Goal: Task Accomplishment & Management: Manage account settings

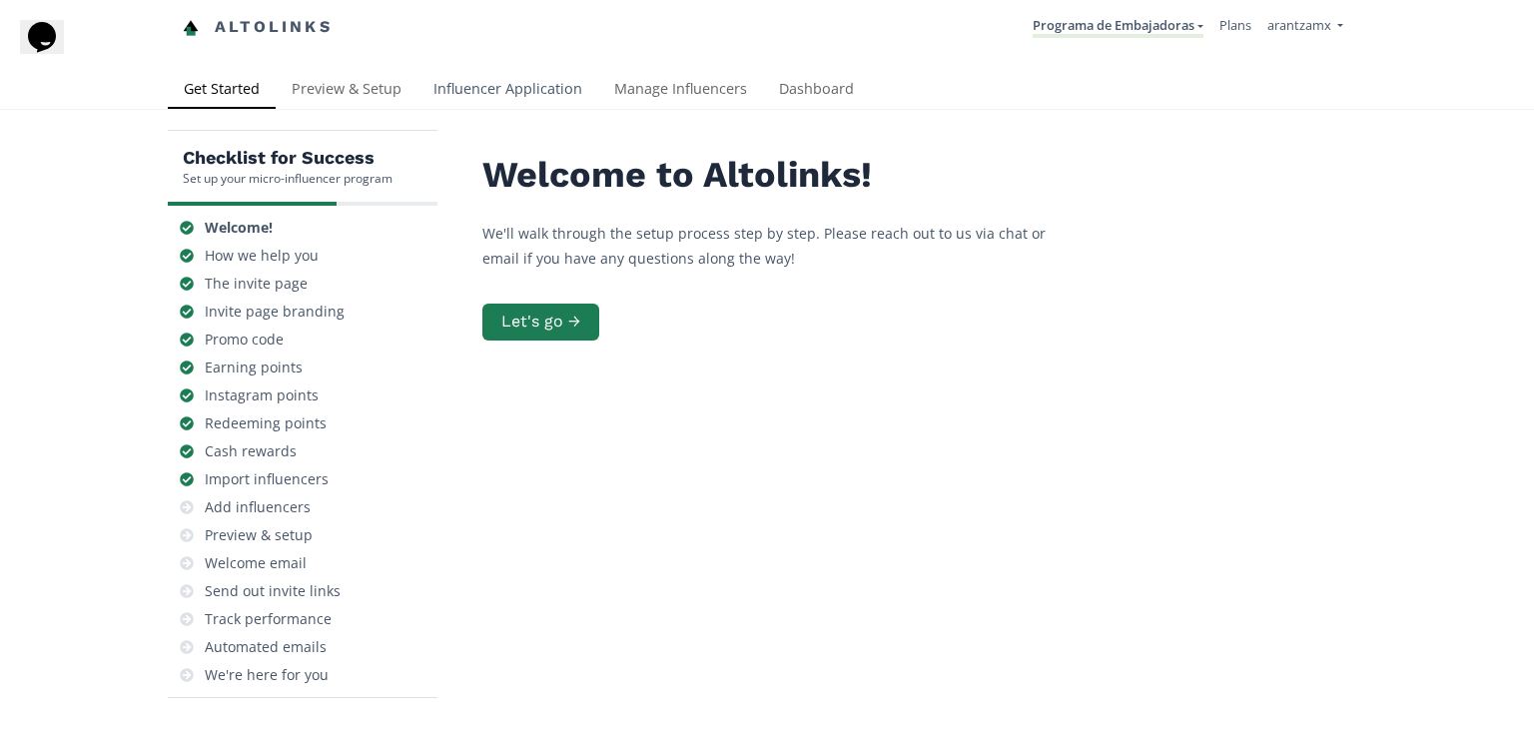
click at [523, 88] on link "Influencer Application" at bounding box center [508, 91] width 181 height 40
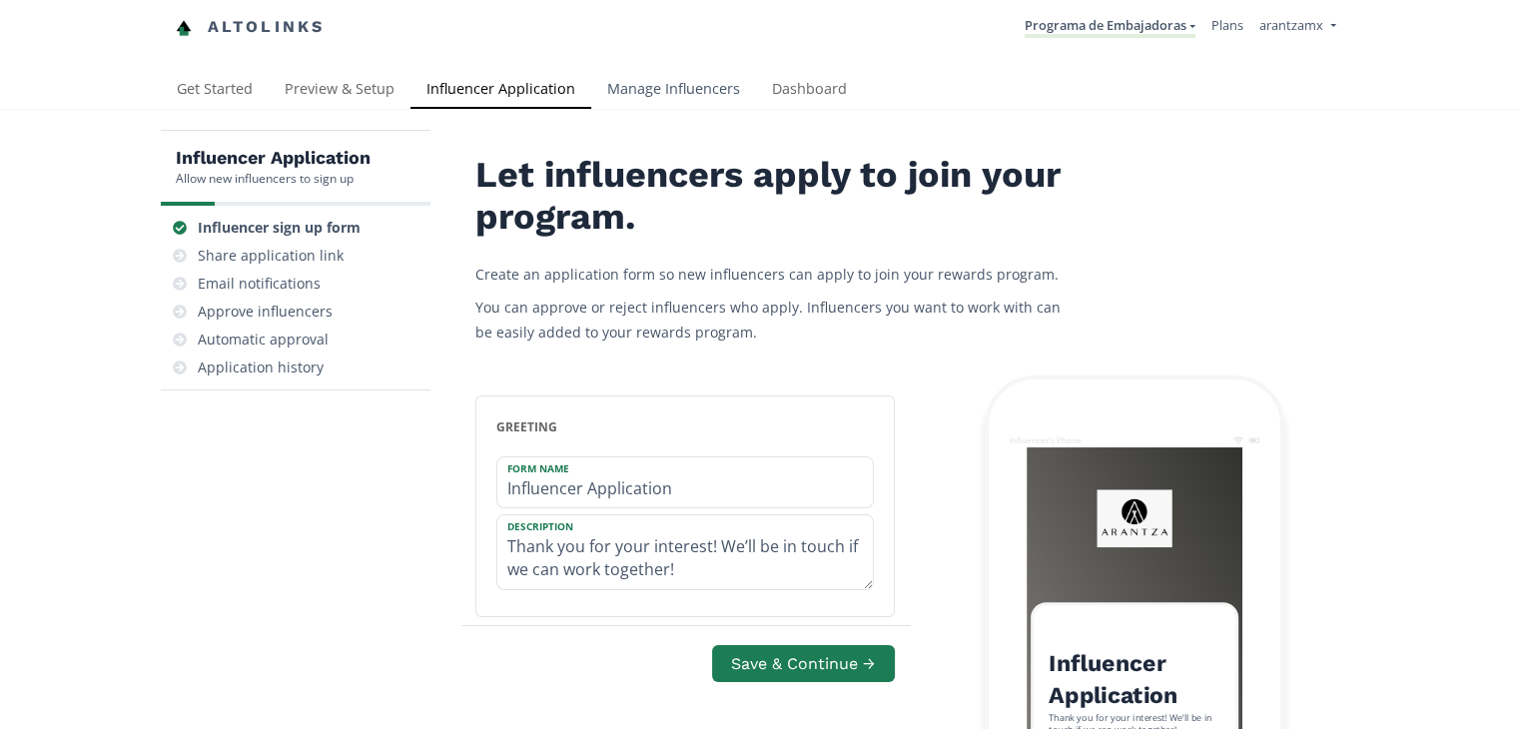
click at [672, 87] on link "Manage Influencers" at bounding box center [673, 91] width 165 height 40
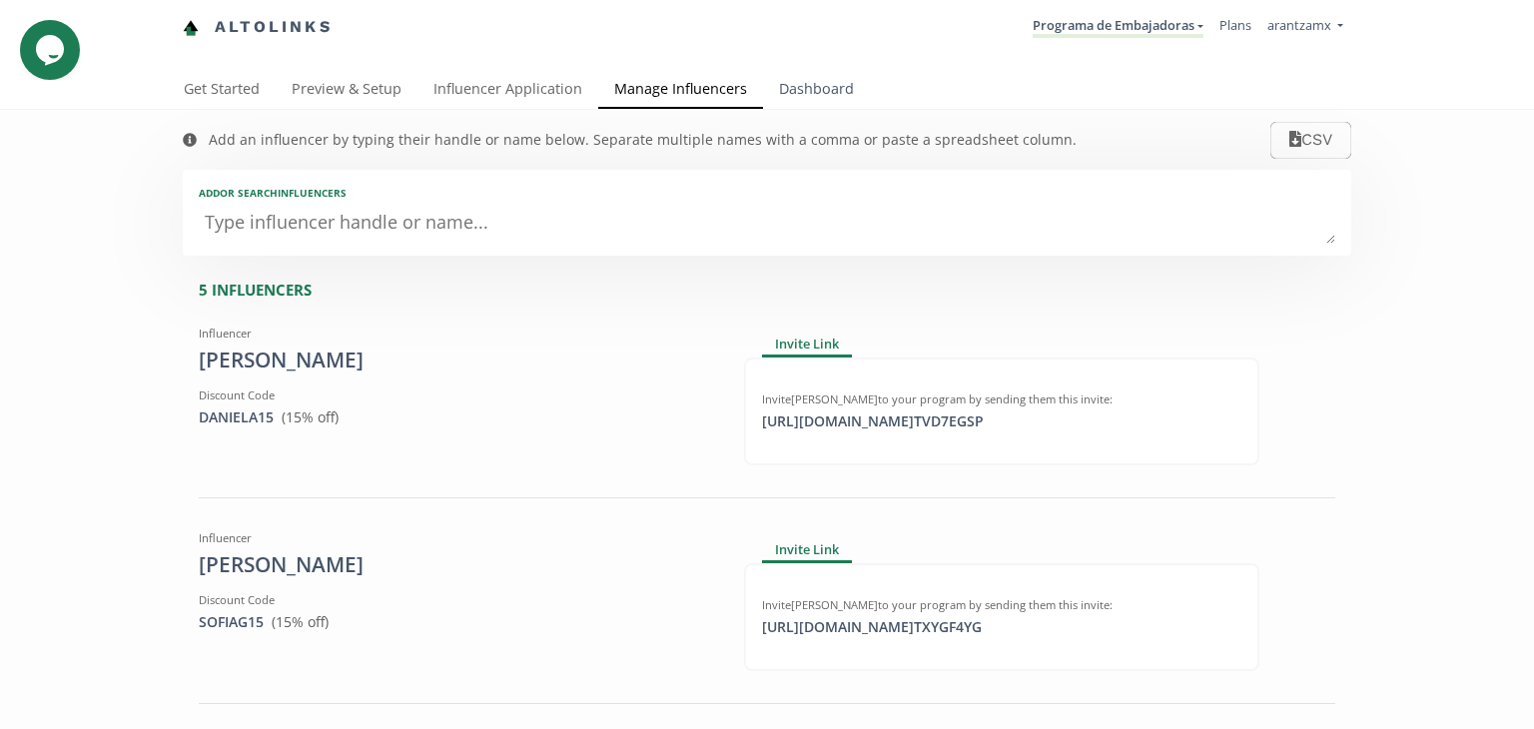
click at [768, 92] on link "Dashboard" at bounding box center [816, 91] width 107 height 40
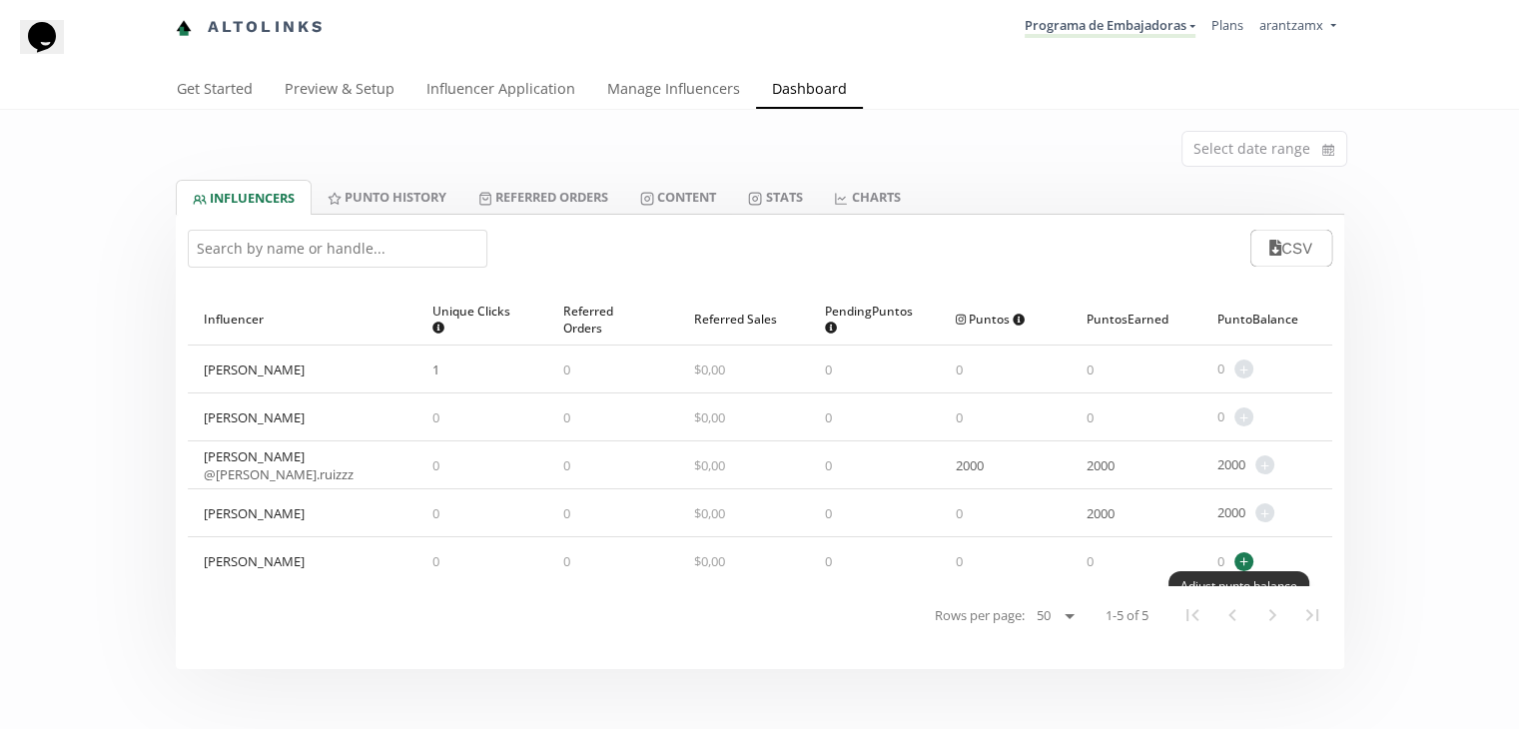
scroll to position [166, 0]
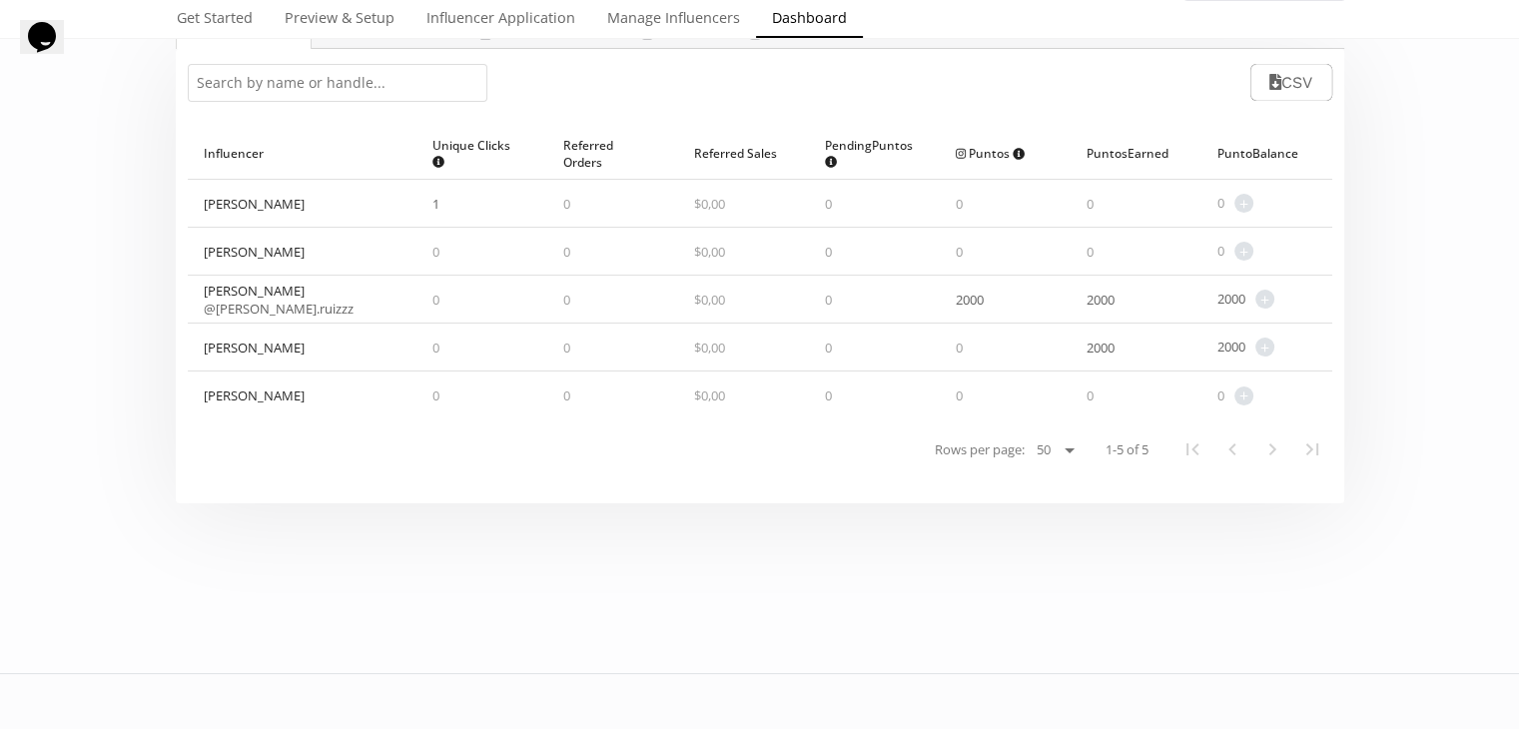
click at [227, 197] on div "[PERSON_NAME]" at bounding box center [254, 204] width 101 height 18
click at [657, 23] on link "Manage Influencers" at bounding box center [673, 20] width 165 height 40
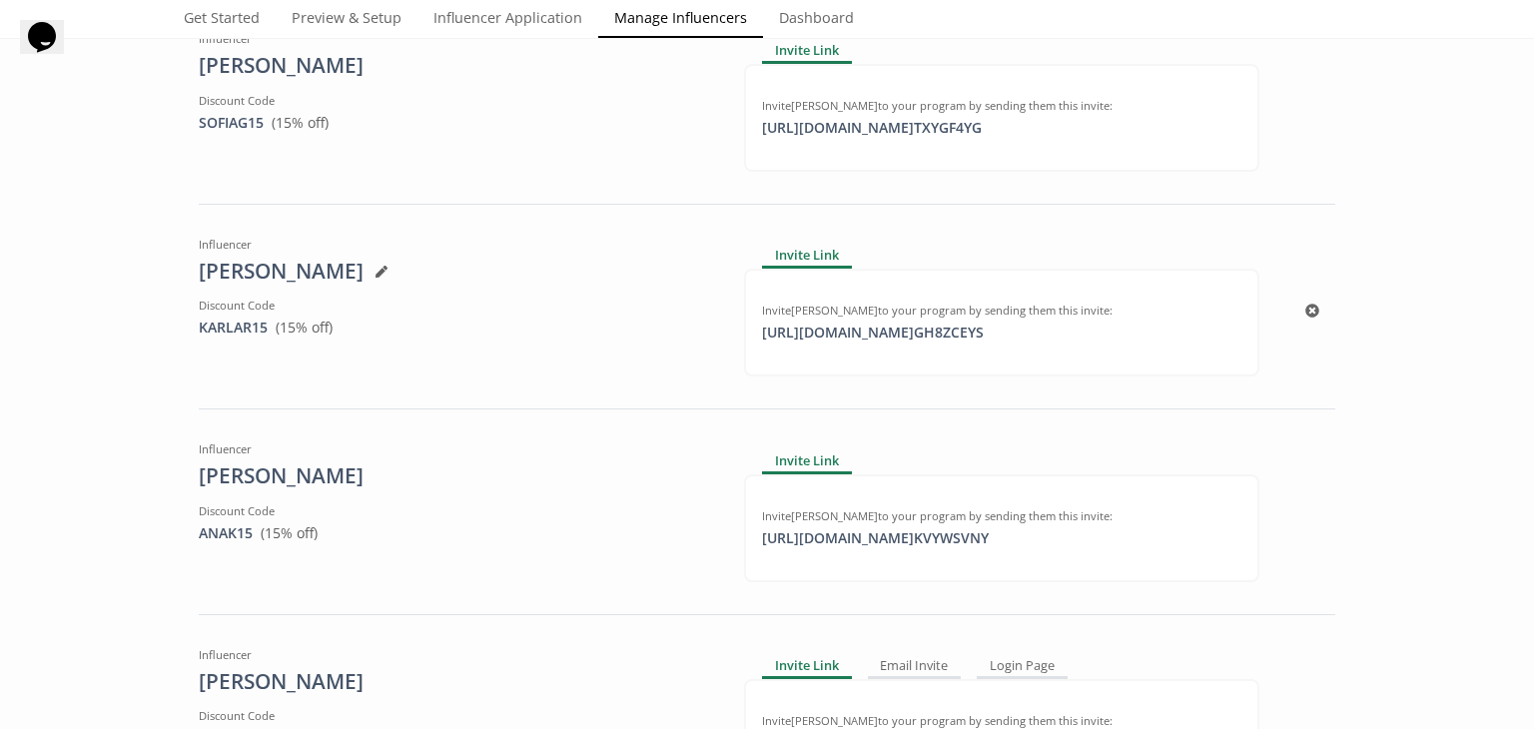
scroll to position [665, 0]
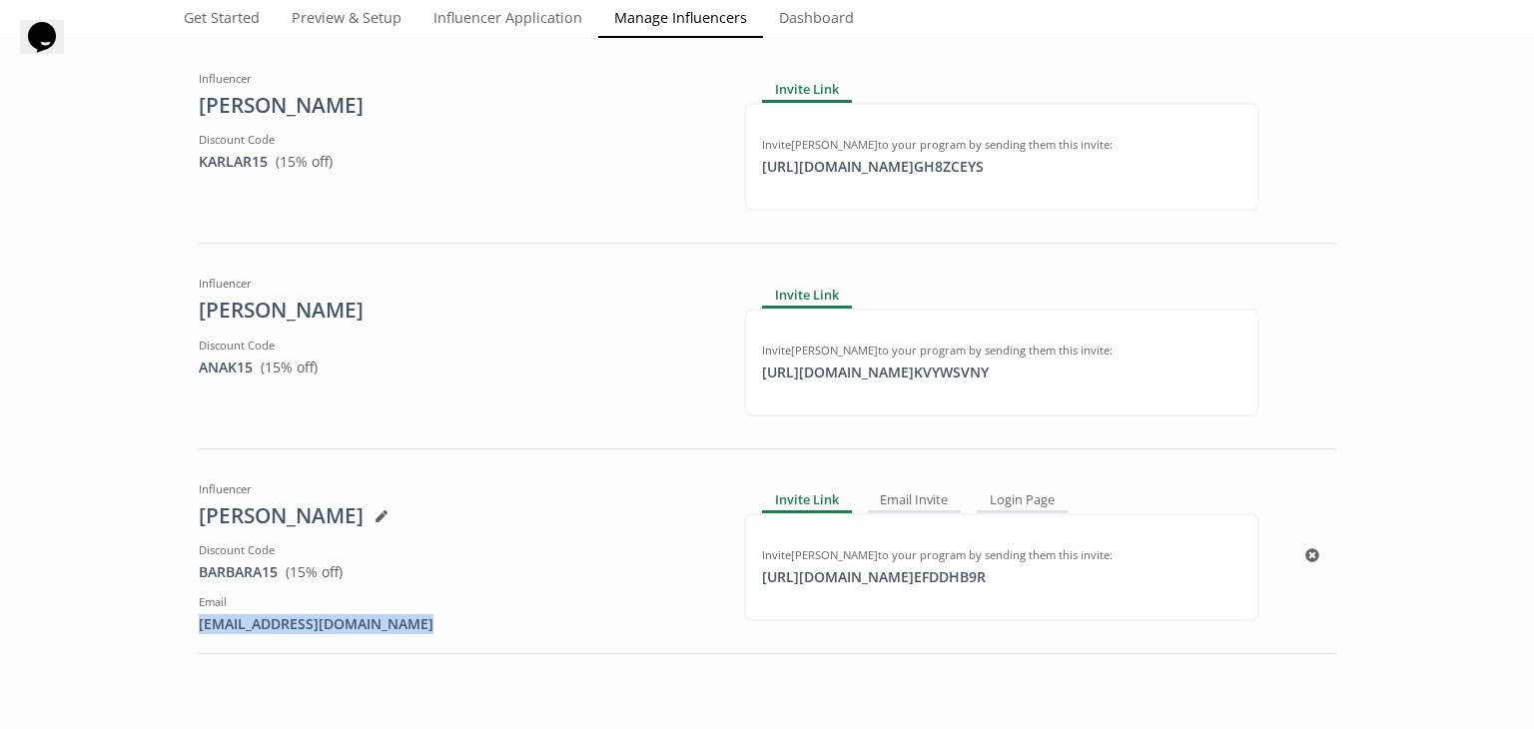
drag, startPoint x: 188, startPoint y: 617, endPoint x: 443, endPoint y: 611, distance: 255.8
click at [443, 611] on div "Influencer [PERSON_NAME] Discount Code BARBARA15 View in Shopify Admin ( 15 % o…" at bounding box center [456, 555] width 545 height 164
click at [289, 616] on div "[EMAIL_ADDRESS][DOMAIN_NAME]" at bounding box center [456, 624] width 515 height 20
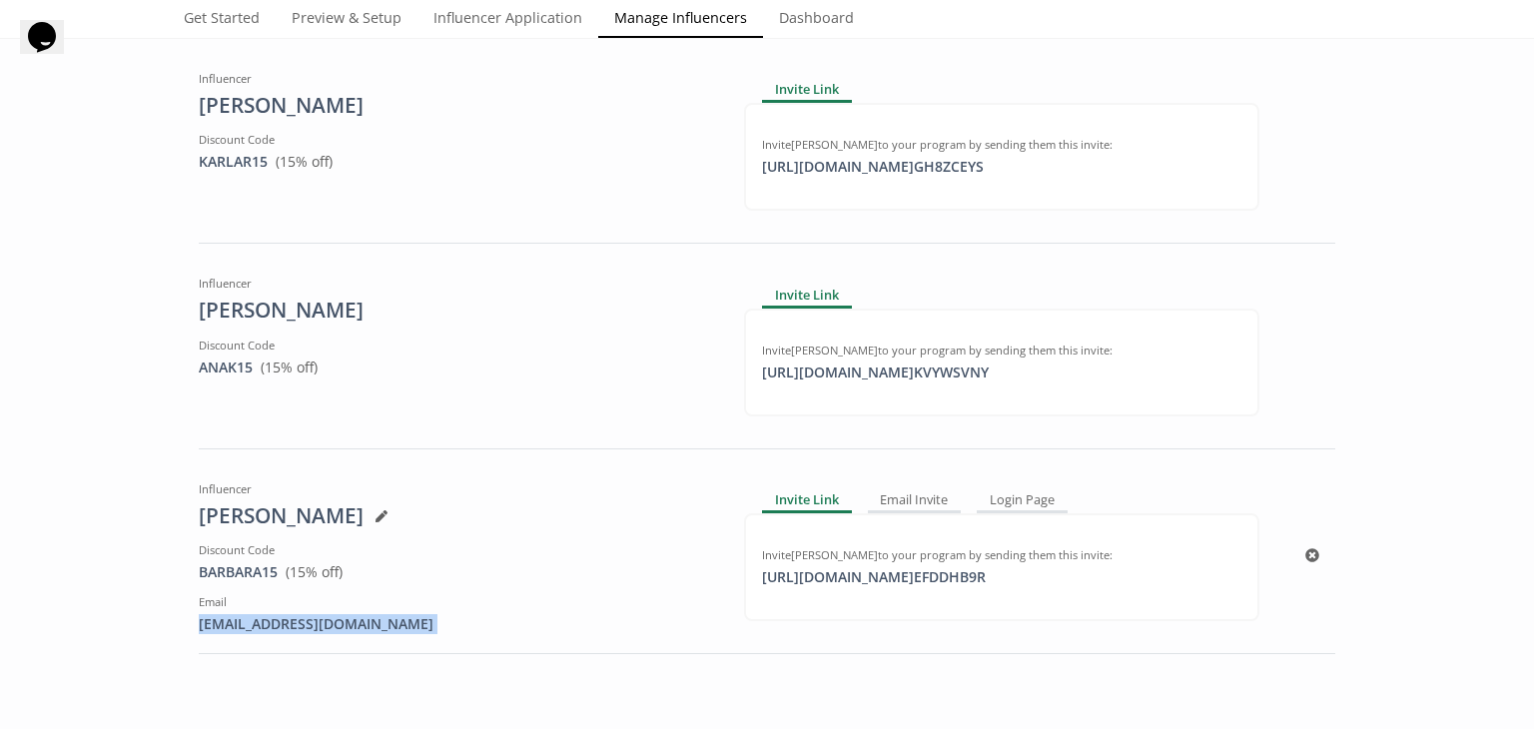
click at [295, 616] on div "[EMAIL_ADDRESS][DOMAIN_NAME]" at bounding box center [456, 624] width 515 height 20
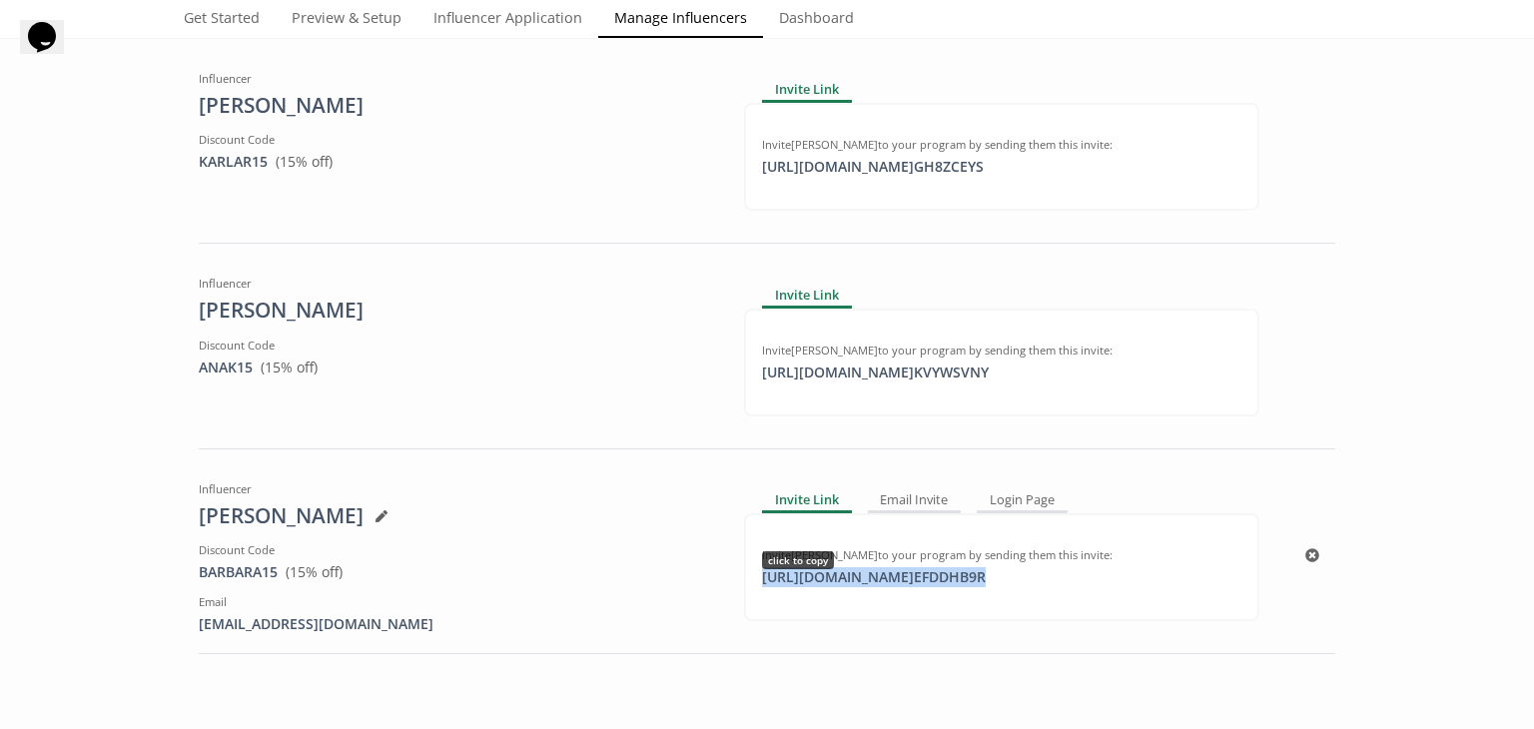
click at [836, 567] on div "[URL][DOMAIN_NAME] EFDDHB9R click to copy" at bounding box center [874, 577] width 248 height 20
